Goal: Information Seeking & Learning: Find specific fact

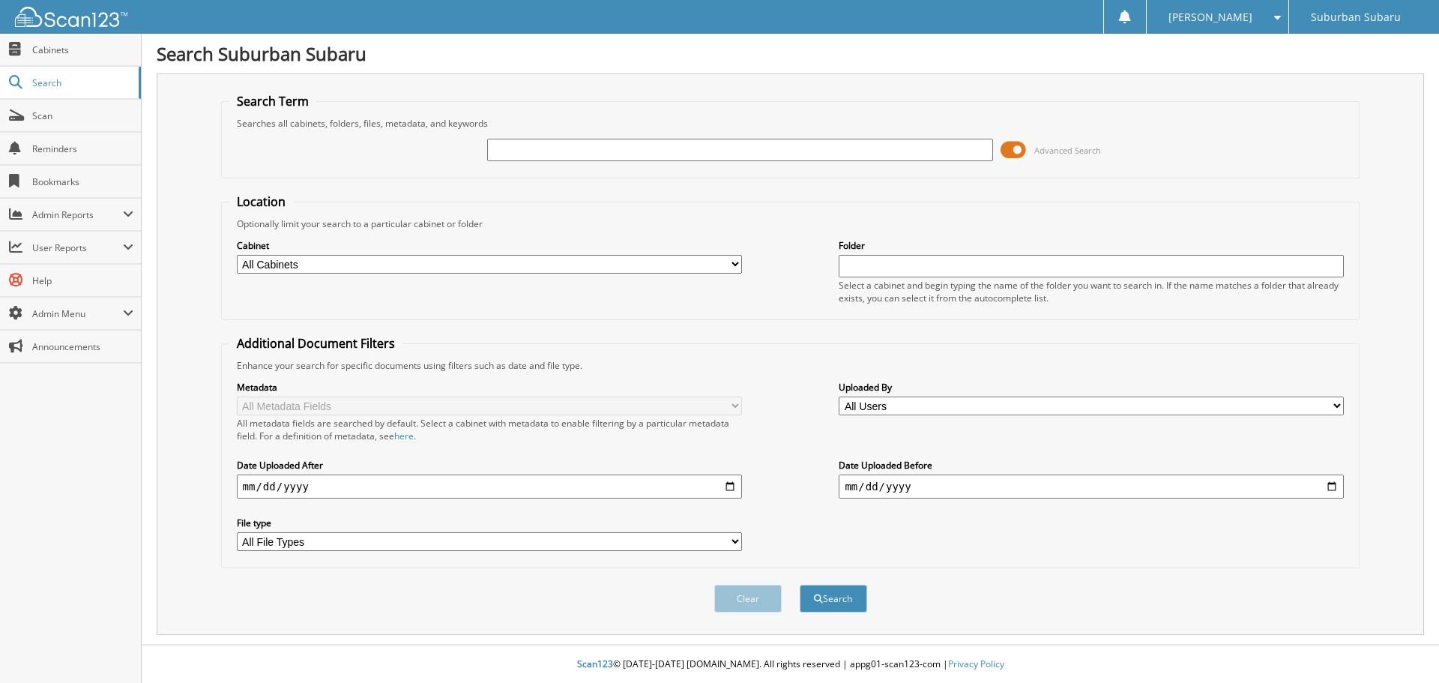
click at [558, 146] on input "text" at bounding box center [739, 150] width 505 height 22
type input "[PERSON_NAME]"
click at [800, 585] on button "Search" at bounding box center [833, 599] width 67 height 28
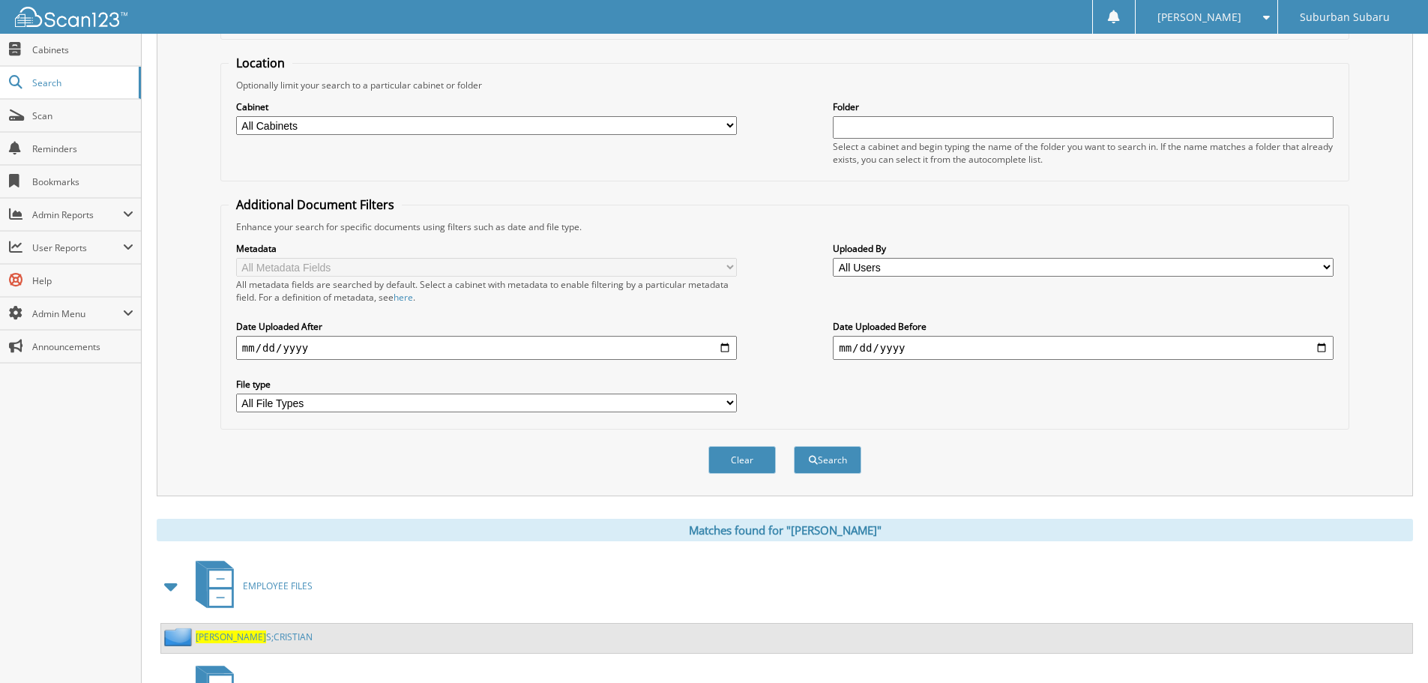
scroll to position [260, 0]
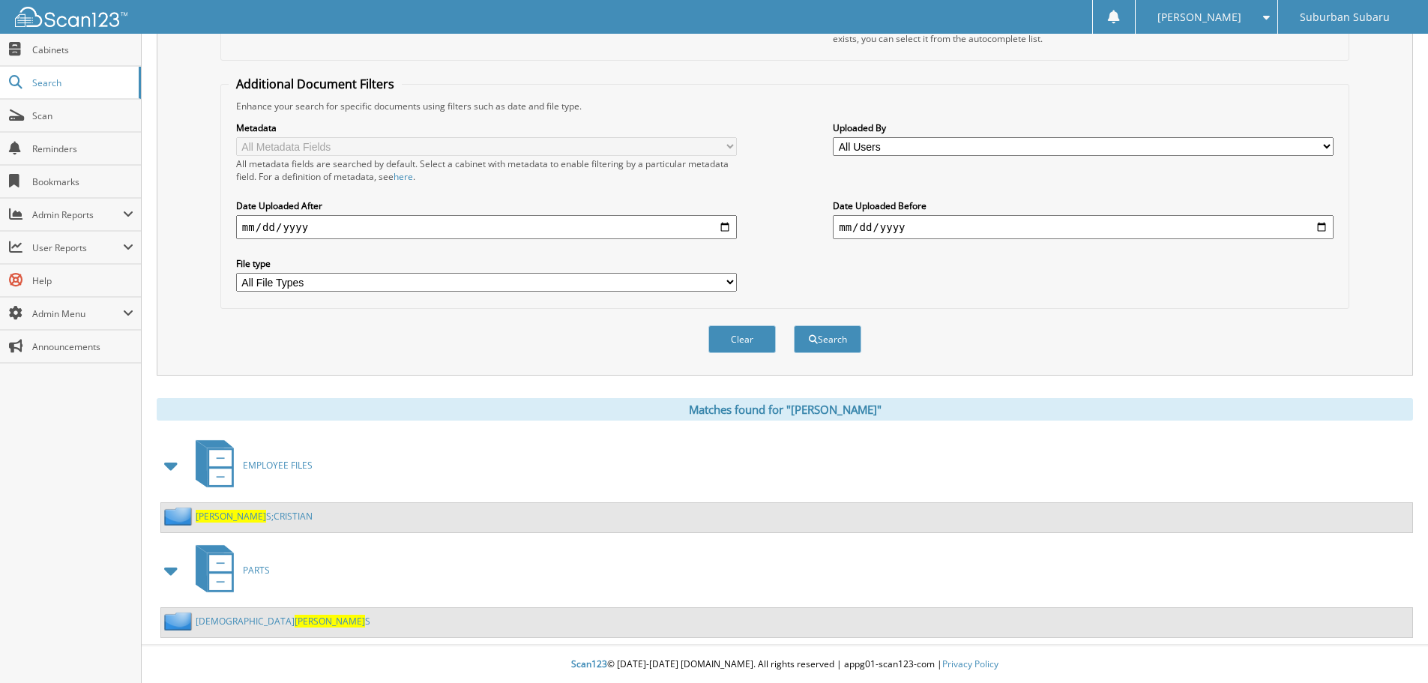
click at [295, 622] on span "SPRIGG" at bounding box center [330, 621] width 70 height 13
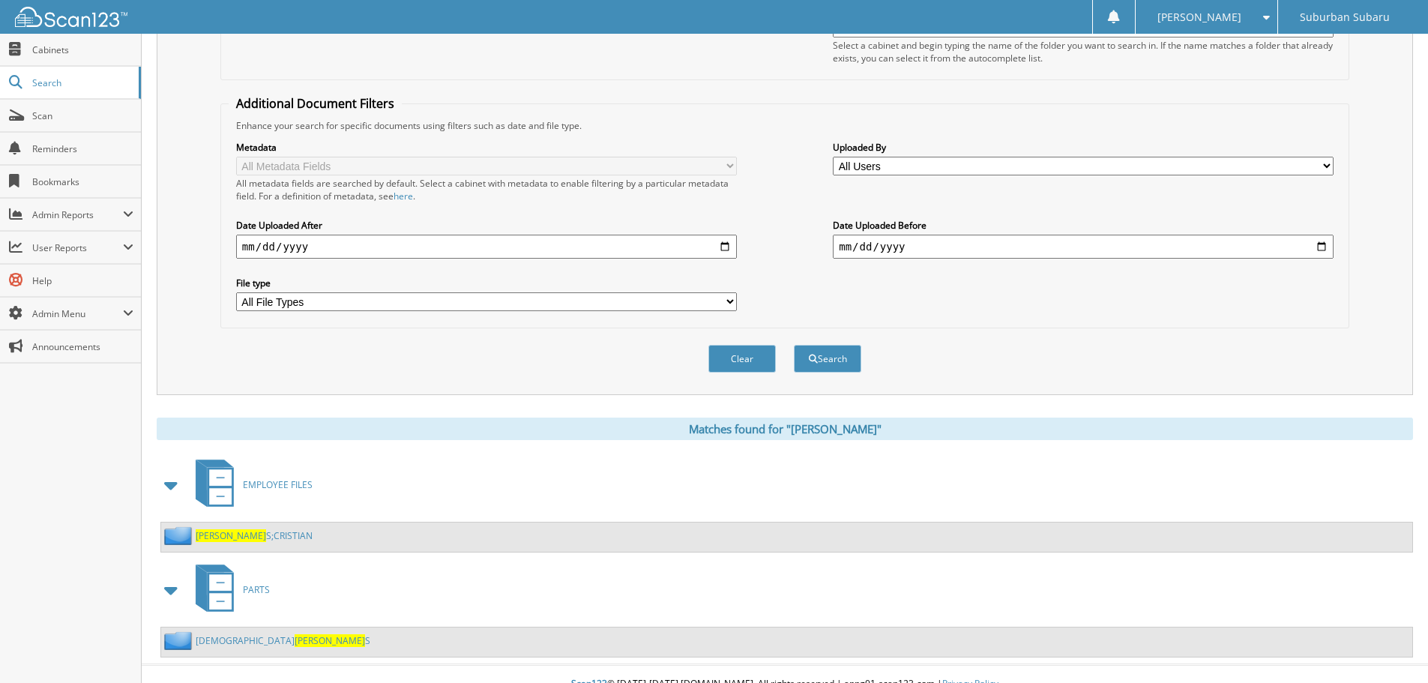
scroll to position [260, 0]
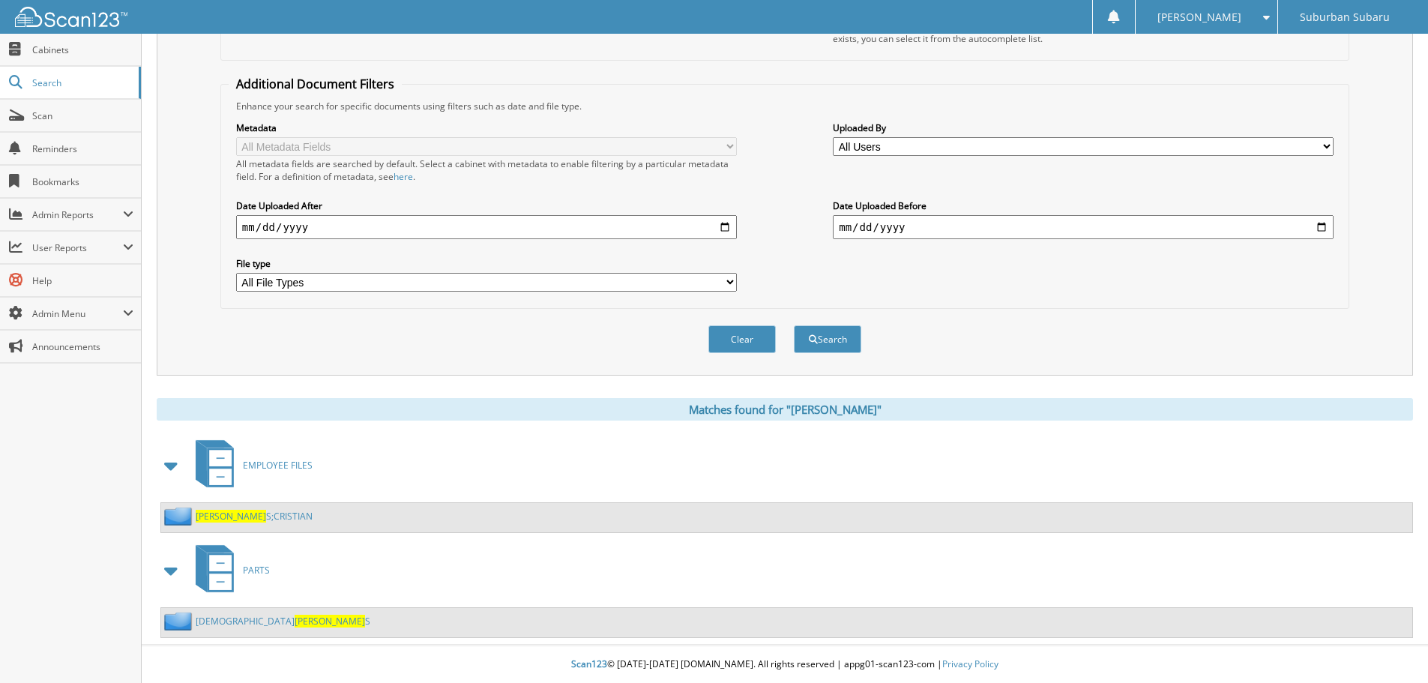
click at [244, 516] on link "SPRIGG S;CRISTIAN" at bounding box center [254, 516] width 117 height 13
